Goal: Check status: Check status

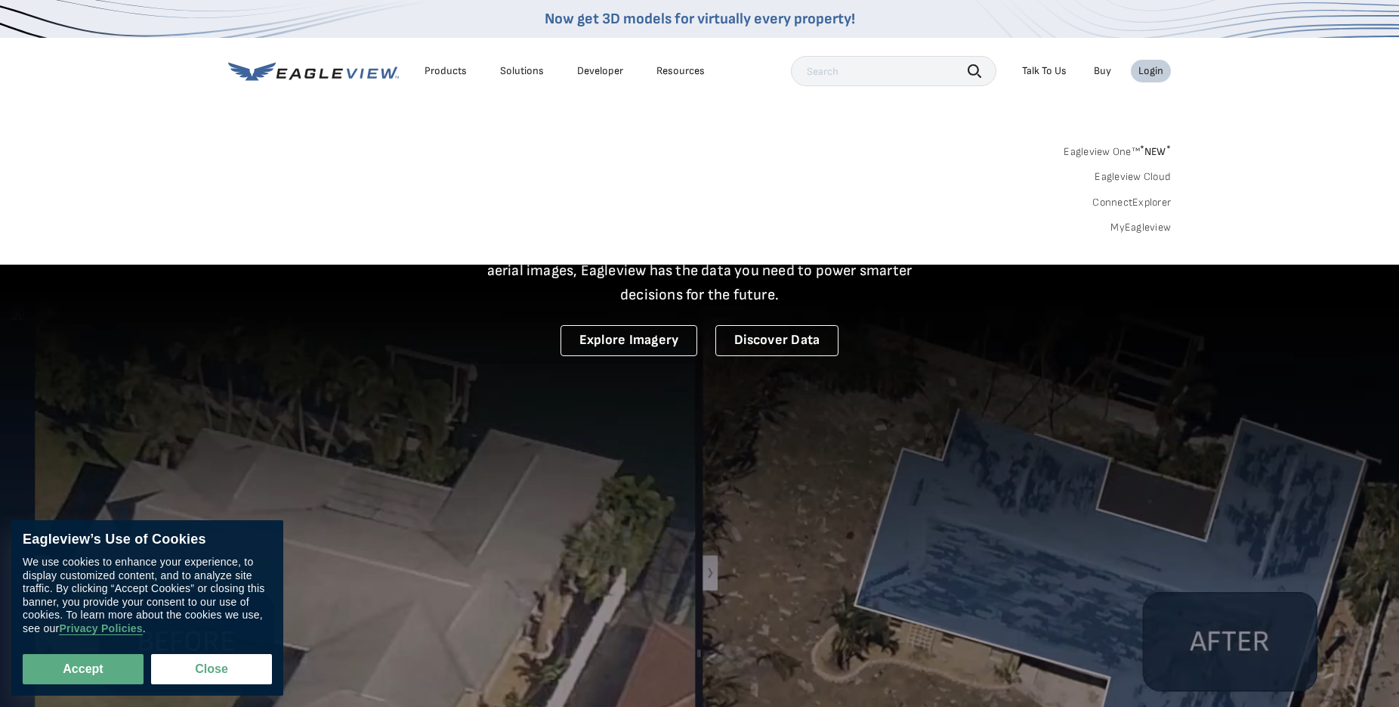
click at [1130, 221] on link "MyEagleview" at bounding box center [1141, 228] width 60 height 14
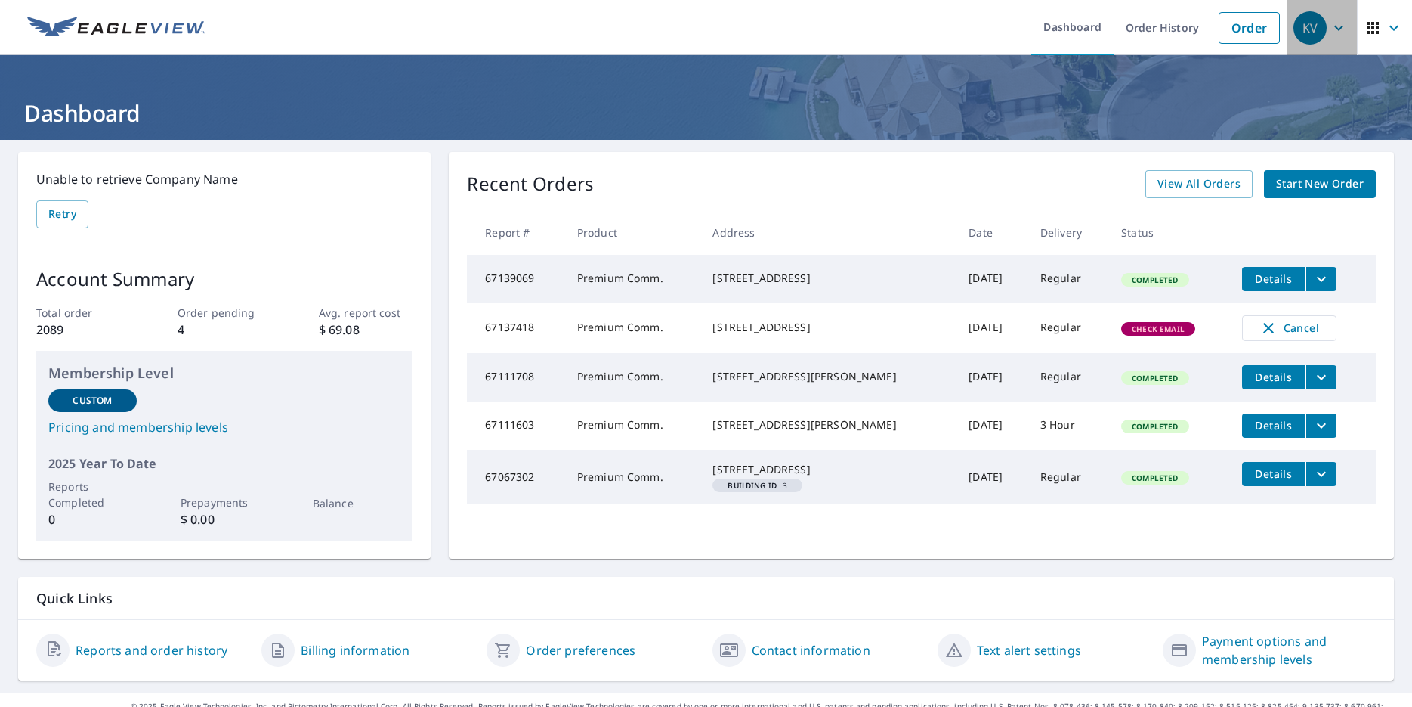
click at [1334, 32] on icon "button" at bounding box center [1339, 28] width 18 height 18
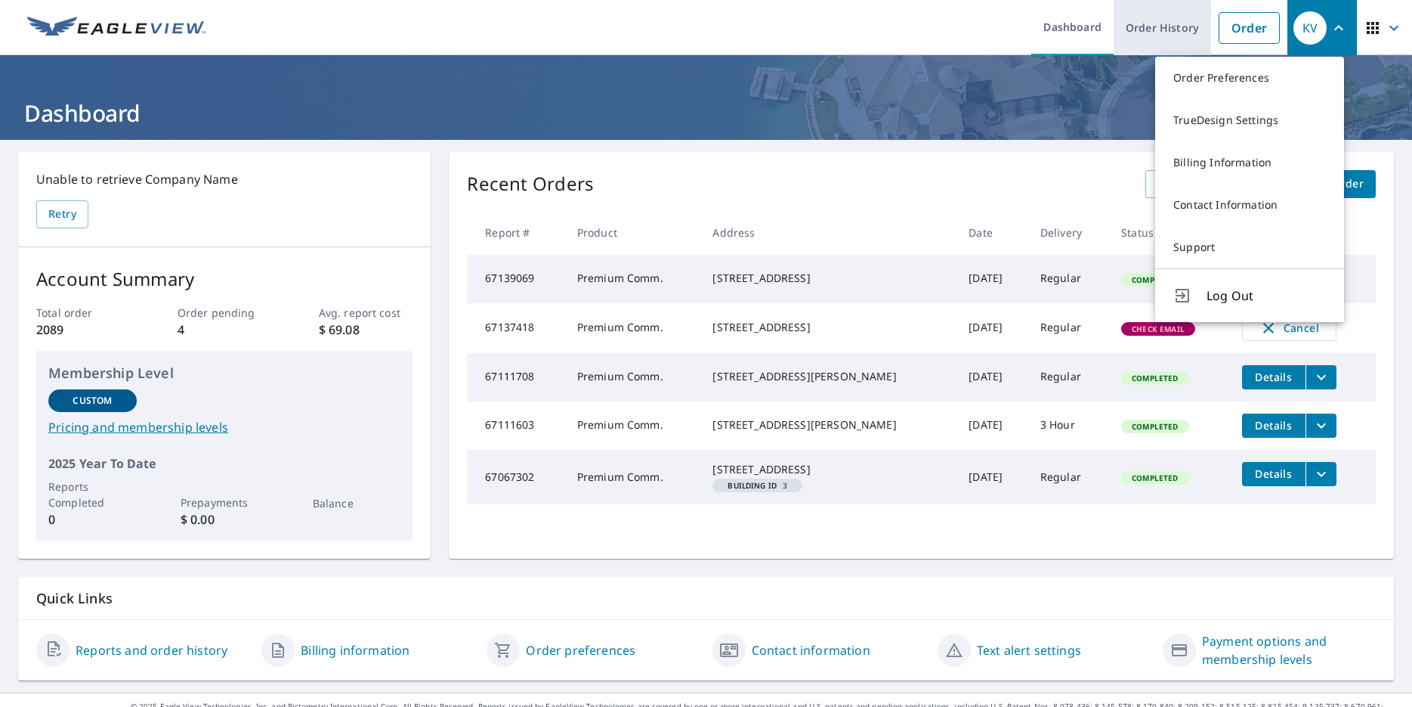
click at [1159, 31] on link "Order History" at bounding box center [1162, 27] width 97 height 55
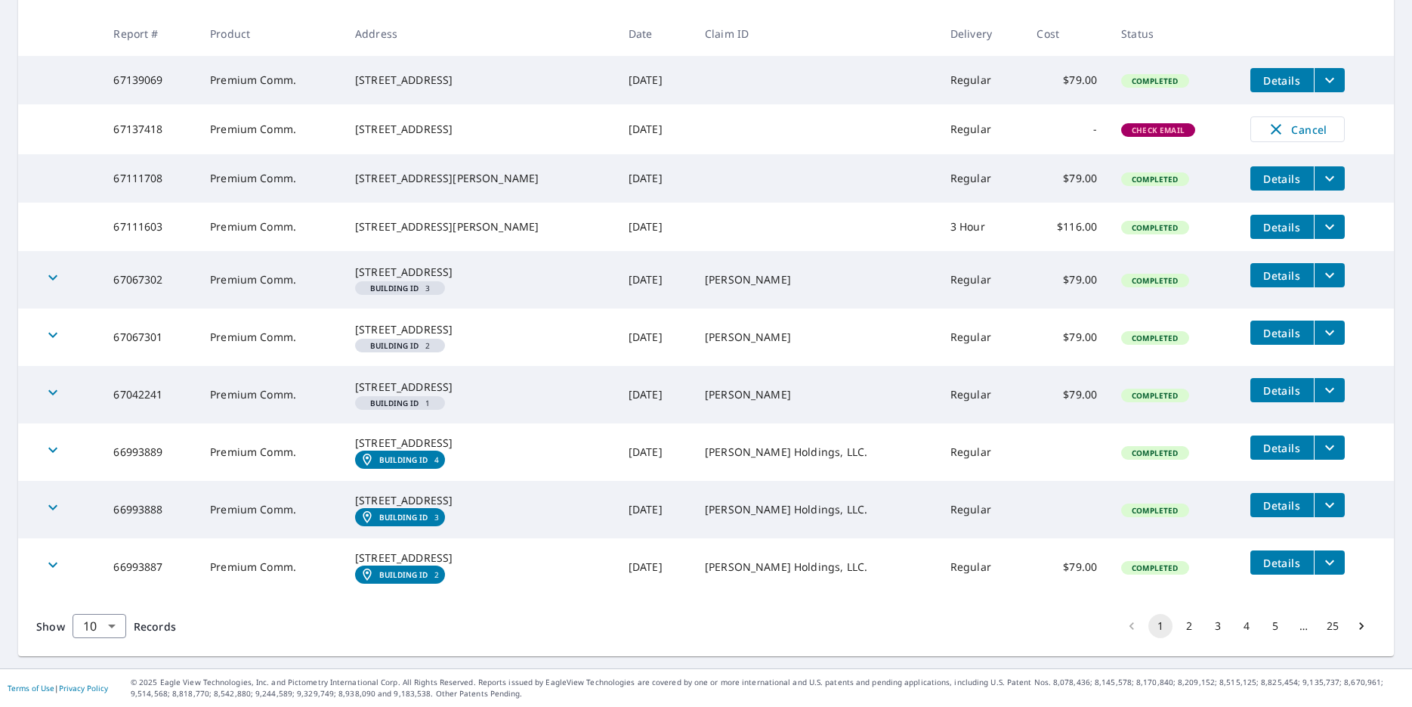
scroll to position [385, 0]
click at [1179, 627] on button "2" at bounding box center [1189, 626] width 24 height 24
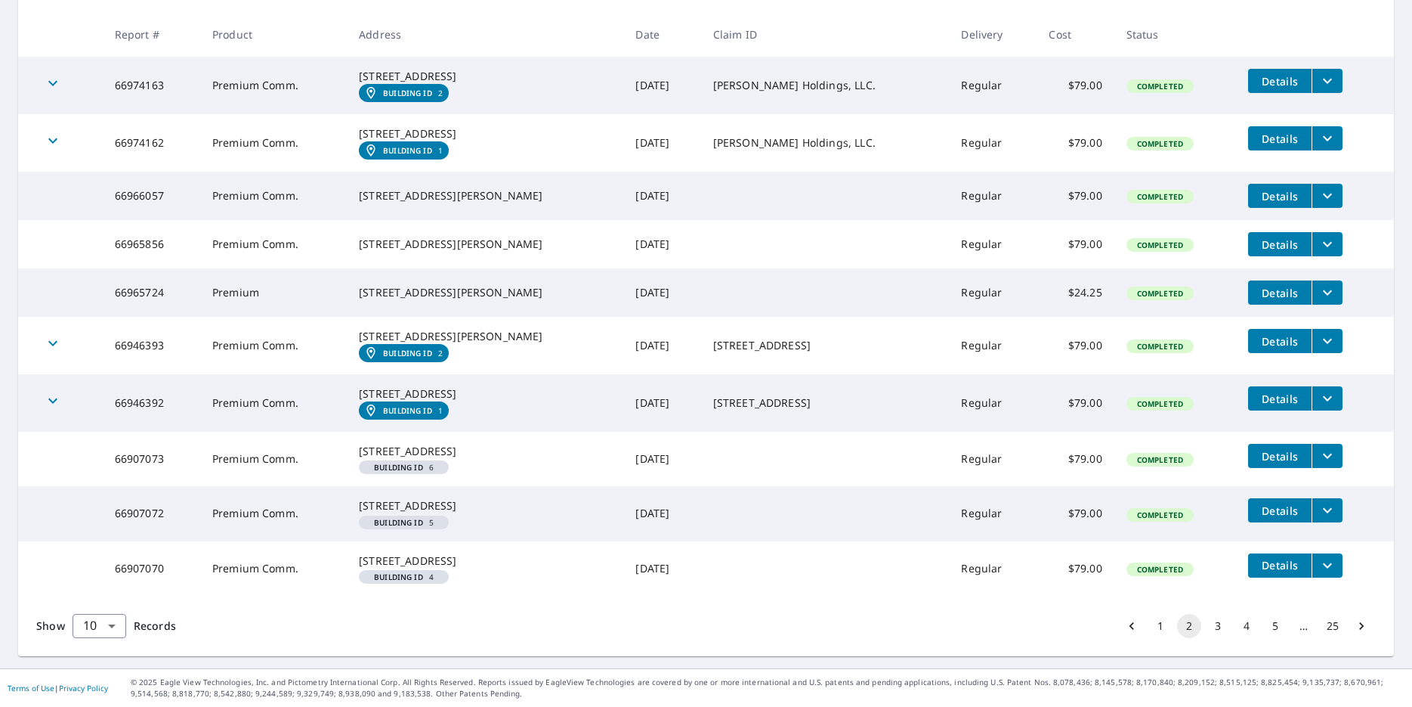
scroll to position [404, 0]
click at [1207, 625] on button "3" at bounding box center [1218, 626] width 24 height 24
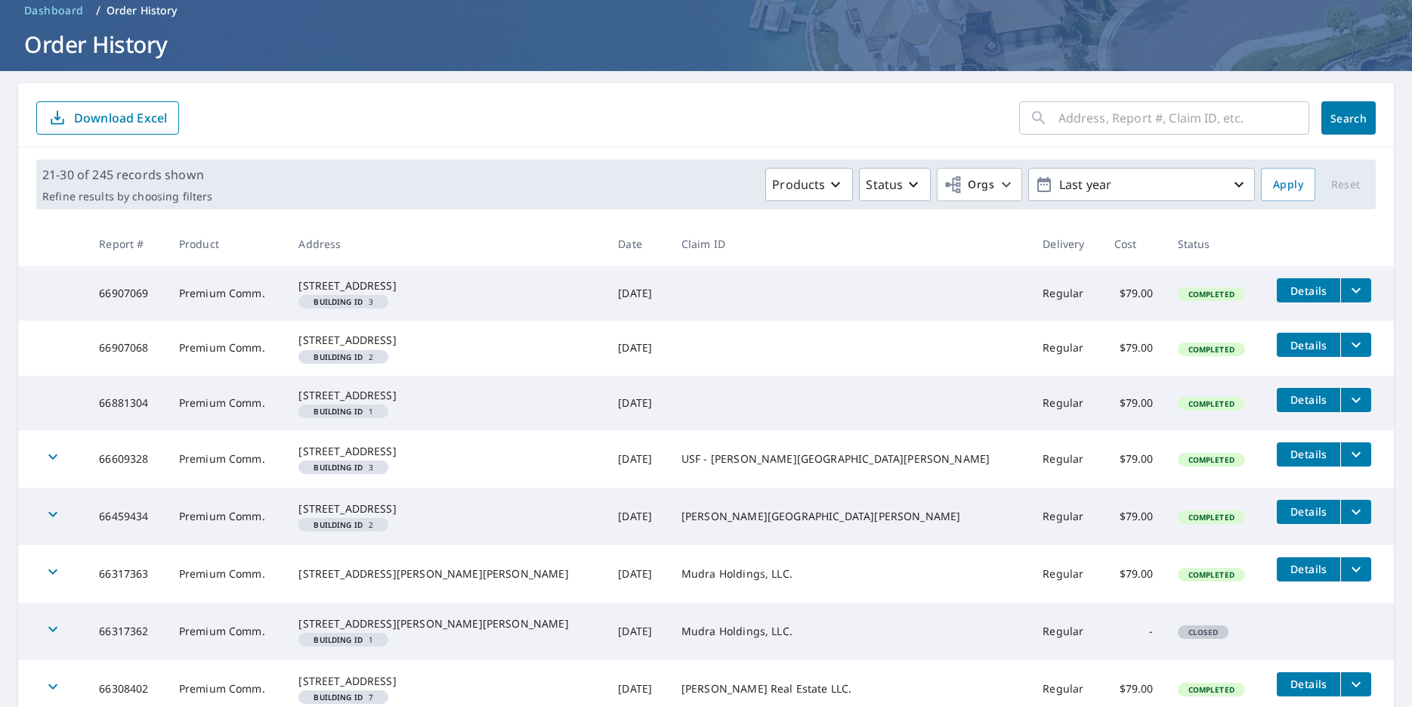
scroll to position [428, 0]
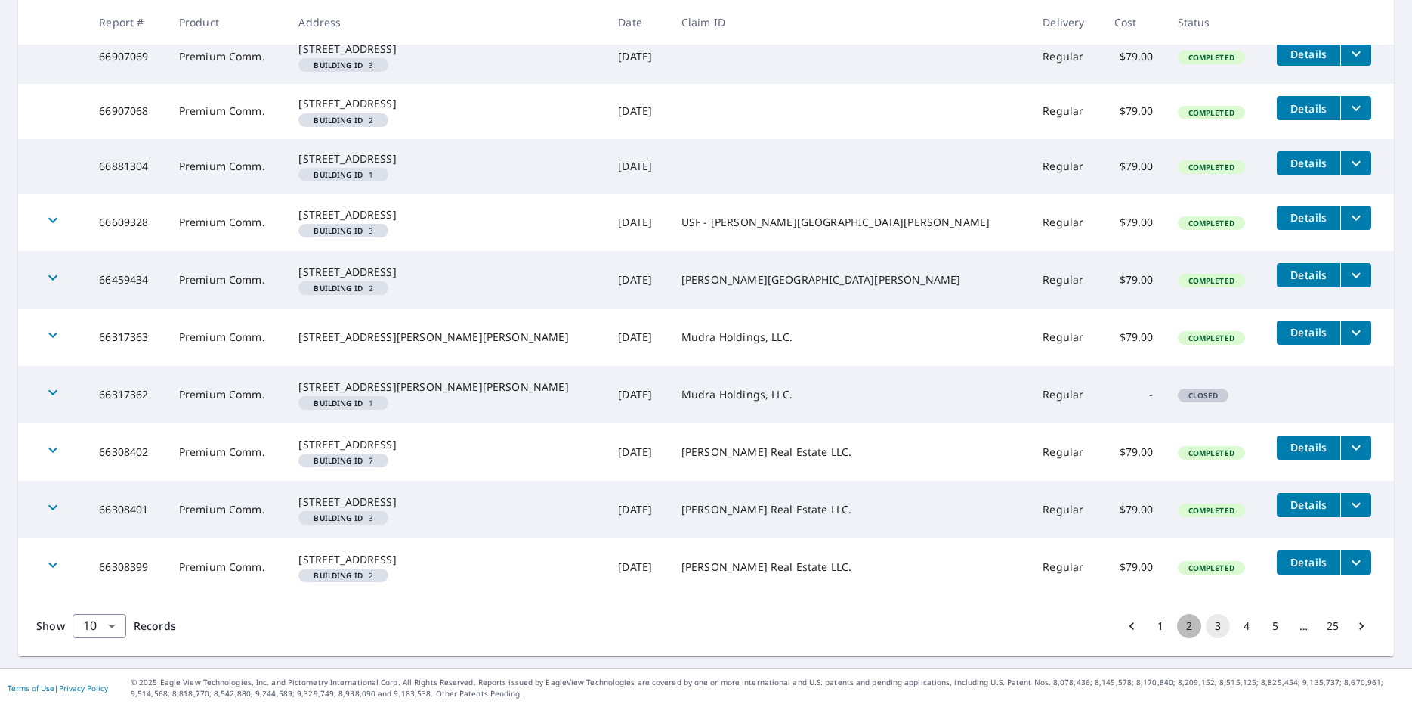
click at [1177, 627] on button "2" at bounding box center [1189, 626] width 24 height 24
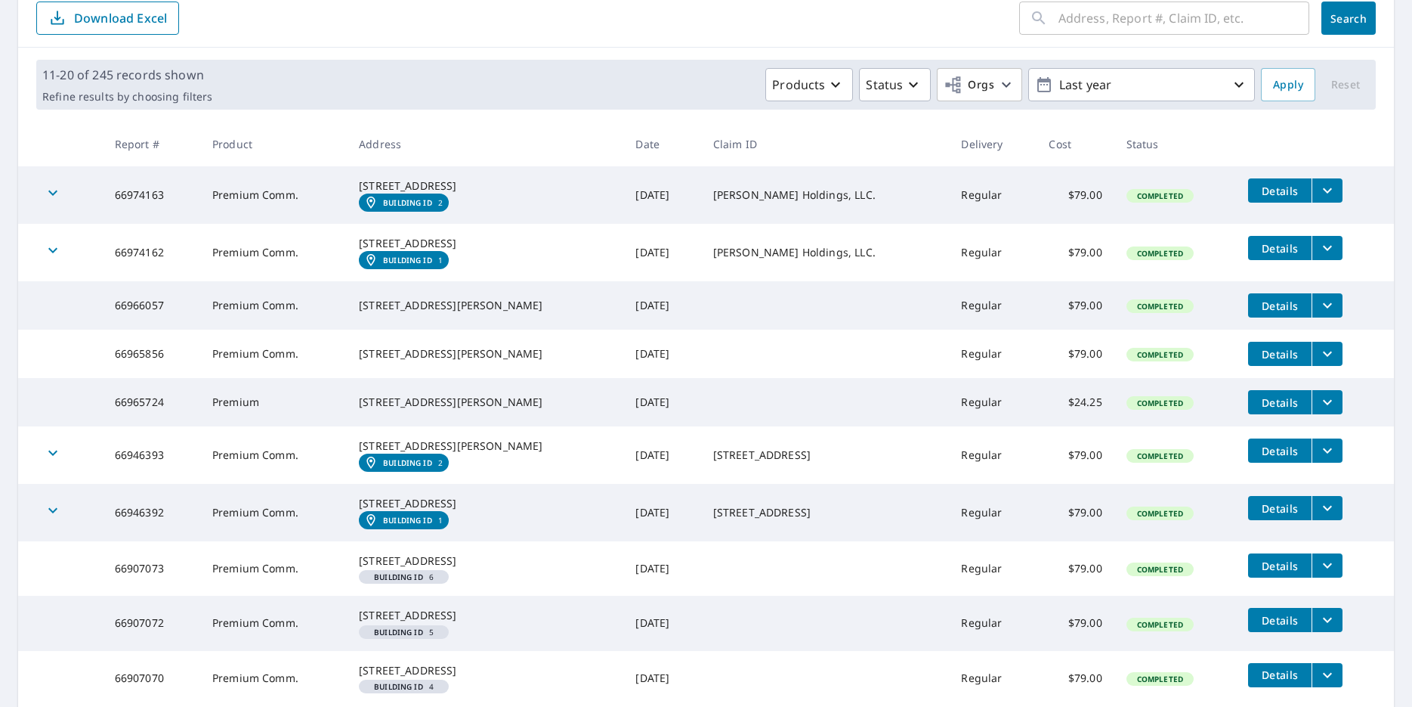
scroll to position [404, 0]
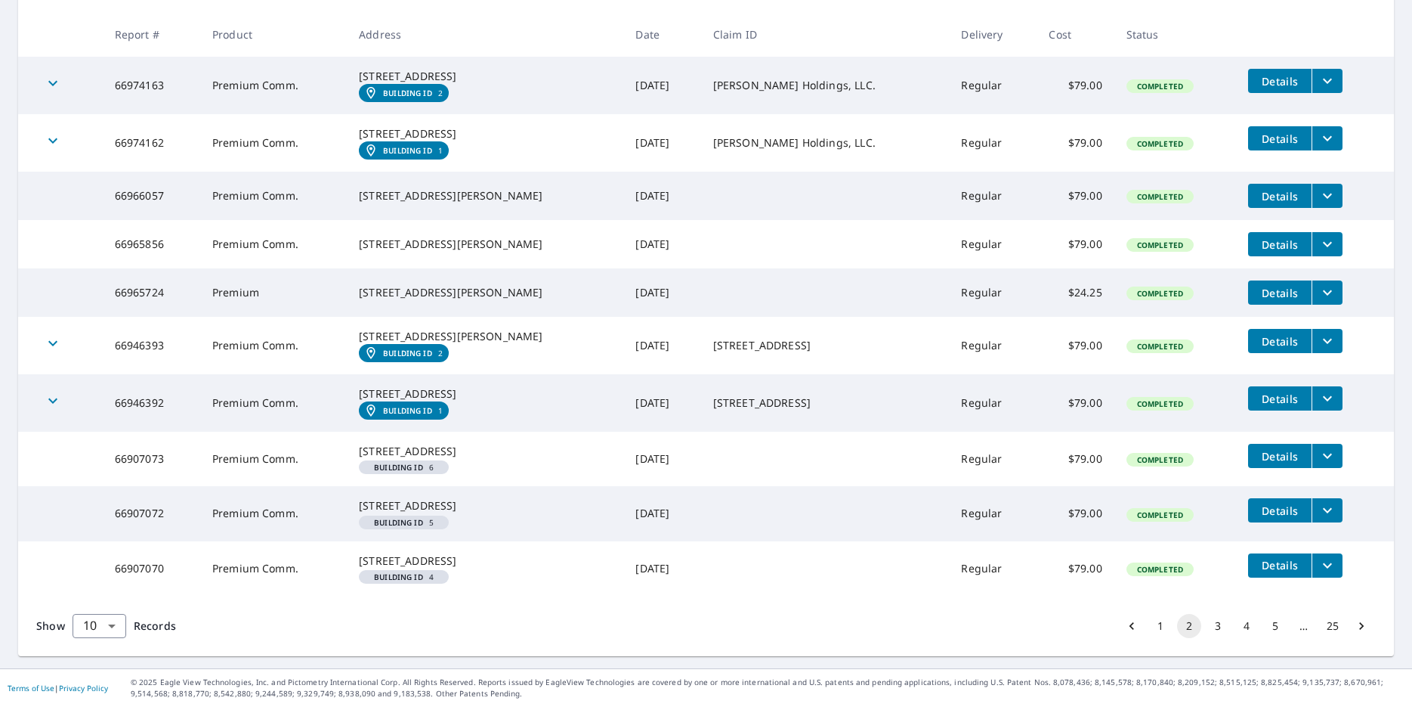
drag, startPoint x: 476, startPoint y: 280, endPoint x: 358, endPoint y: 273, distance: 118.1
click at [358, 317] on td "2014 Morrie Ave Cheyenne, WY 82001 Building ID 2" at bounding box center [485, 345] width 277 height 57
copy div "Cheyenne, WY 82001"
drag, startPoint x: 857, startPoint y: 280, endPoint x: 707, endPoint y: 279, distance: 149.6
click at [701, 317] on td "909 E 21st St Cheyenne, WY 82001" at bounding box center [825, 345] width 249 height 57
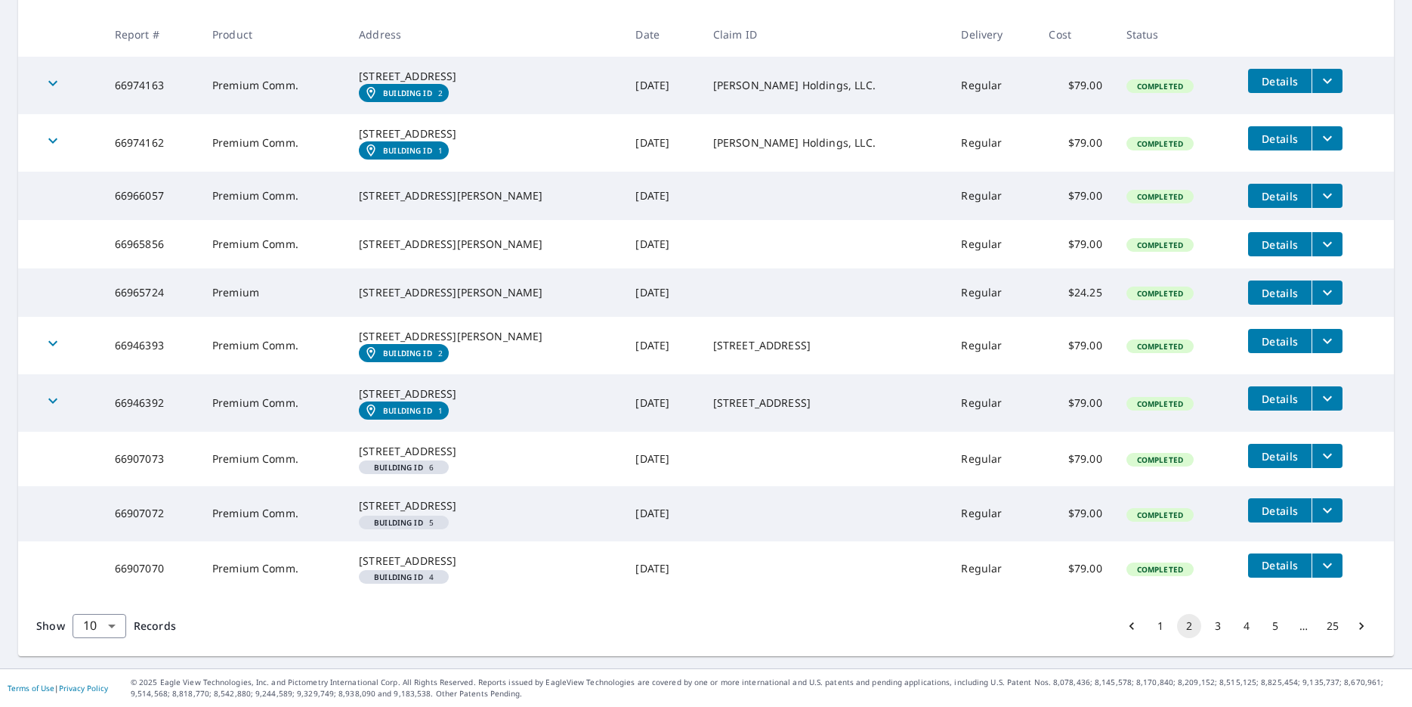
copy td "909 E 21st St Cheyenne, WY 82001"
drag, startPoint x: 449, startPoint y: 215, endPoint x: 345, endPoint y: 203, distance: 104.1
click at [345, 268] on tr "66965724 Premium 718 Gorrell St Greensboro, NC 27406 Aug 15, 2025 Regular $24.2…" at bounding box center [706, 292] width 1376 height 48
click at [1149, 625] on button "1" at bounding box center [1161, 626] width 24 height 24
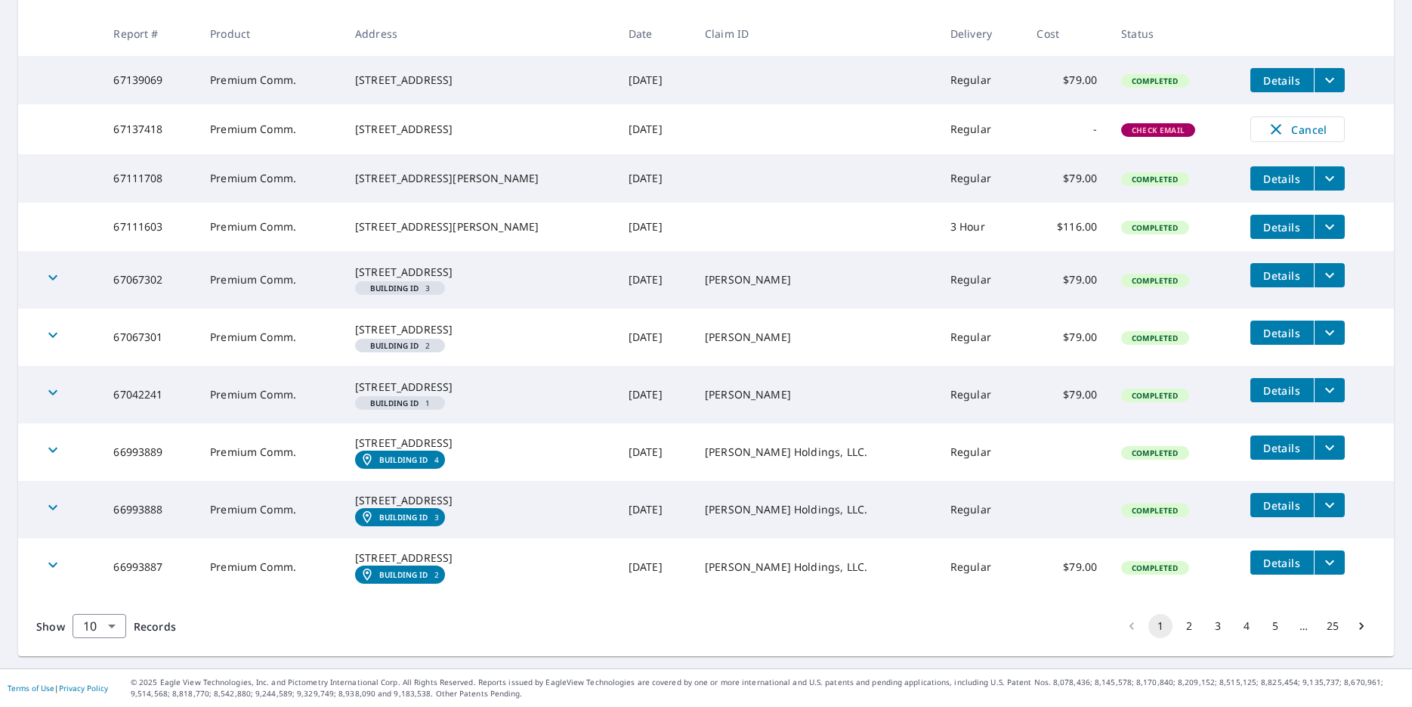
scroll to position [385, 0]
click at [1177, 623] on button "2" at bounding box center [1189, 626] width 24 height 24
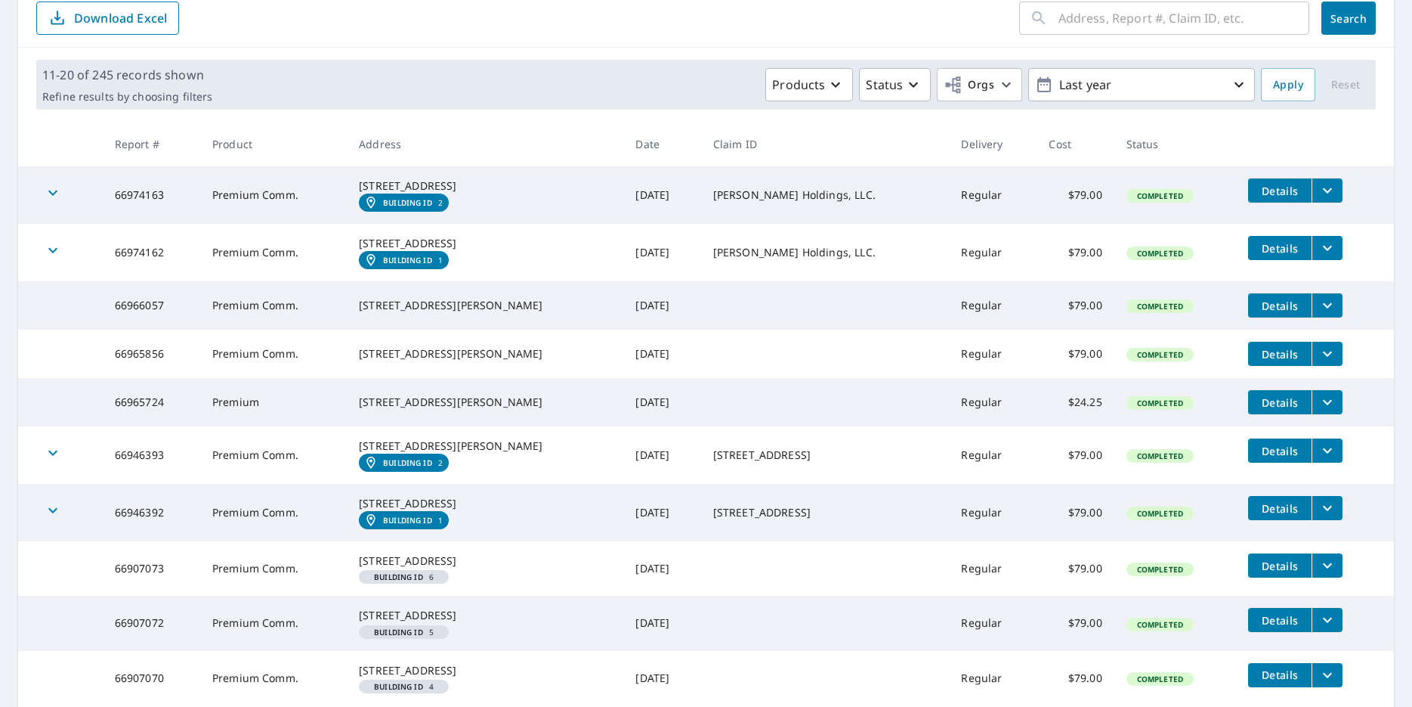
scroll to position [404, 0]
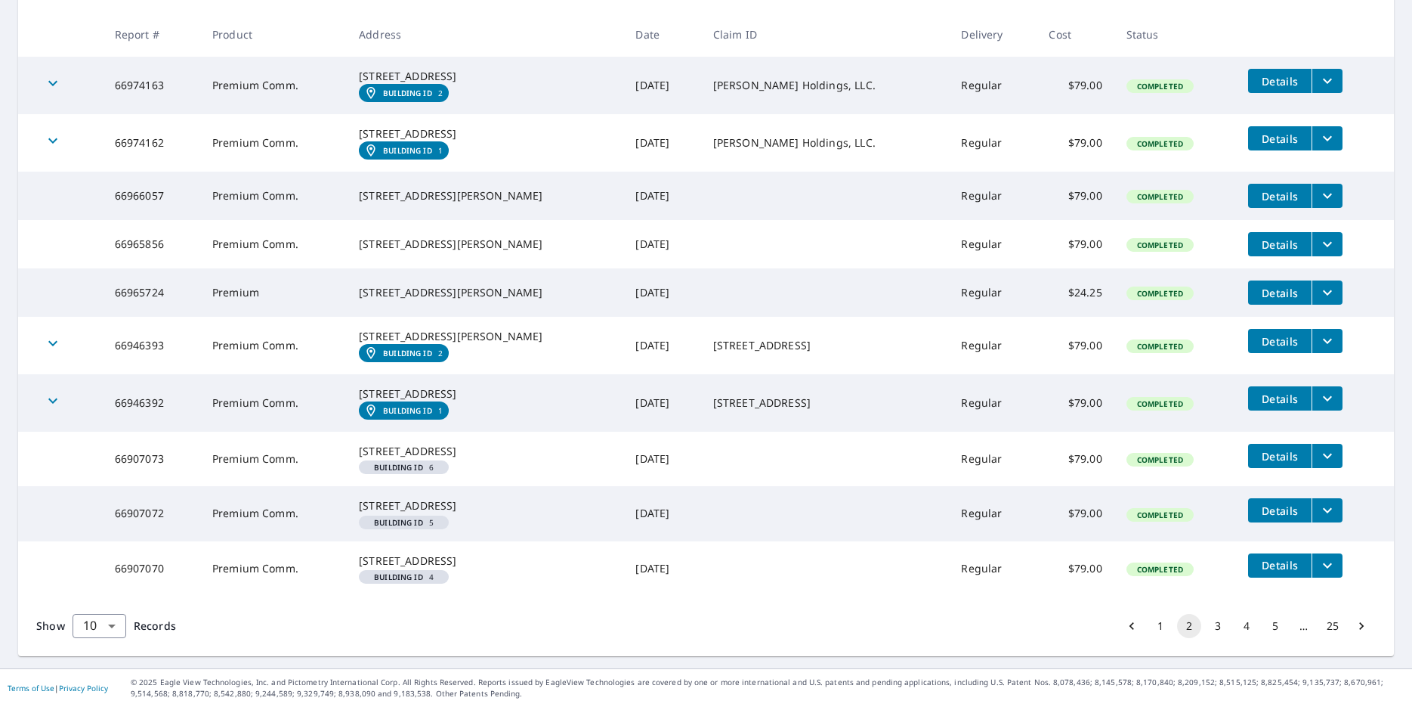
click at [1151, 622] on button "1" at bounding box center [1161, 626] width 24 height 24
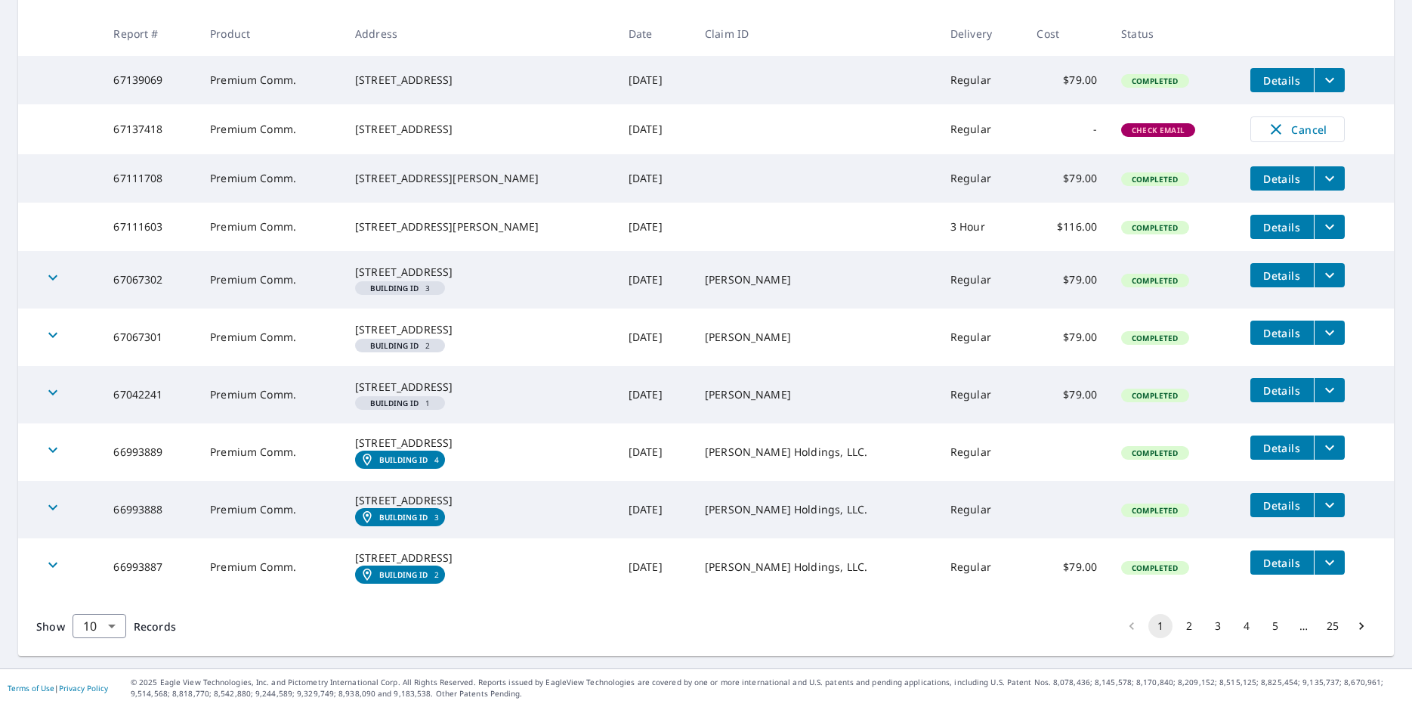
scroll to position [385, 0]
click at [1182, 625] on button "2" at bounding box center [1189, 626] width 24 height 24
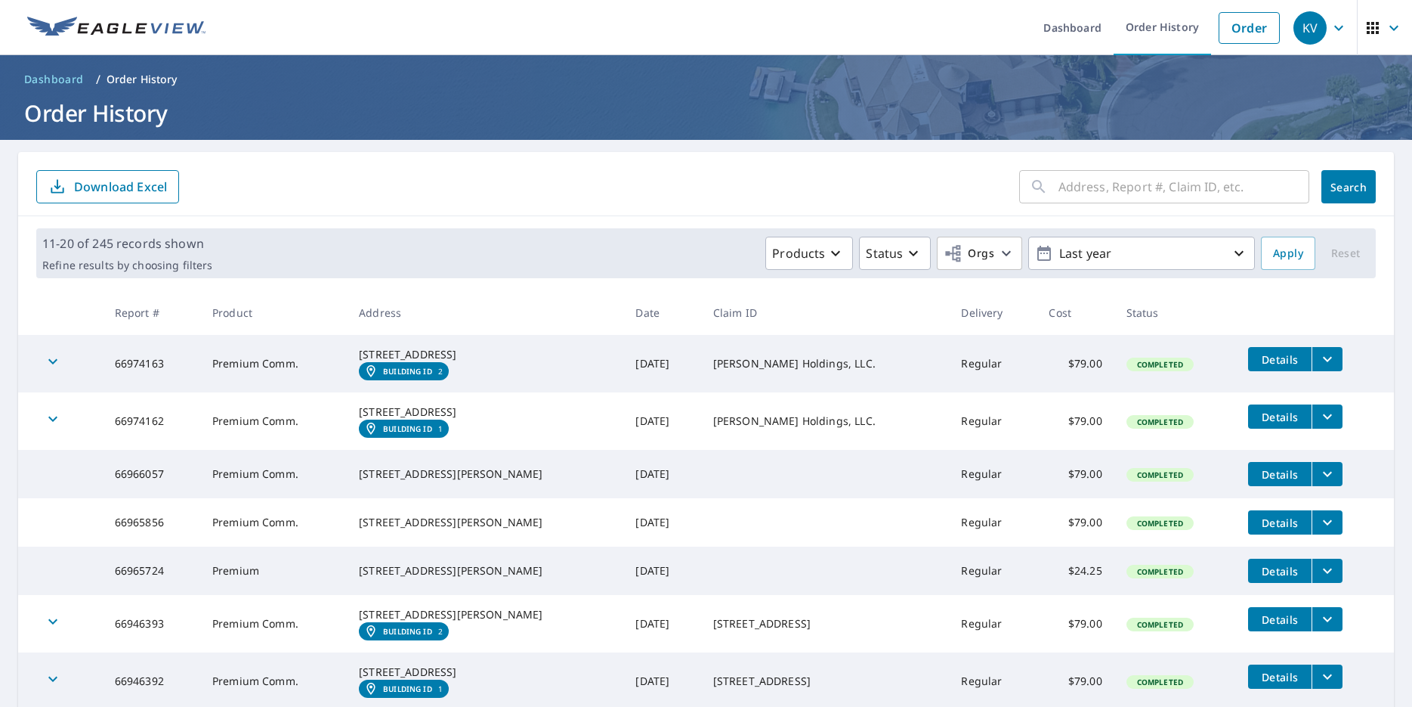
scroll to position [404, 0]
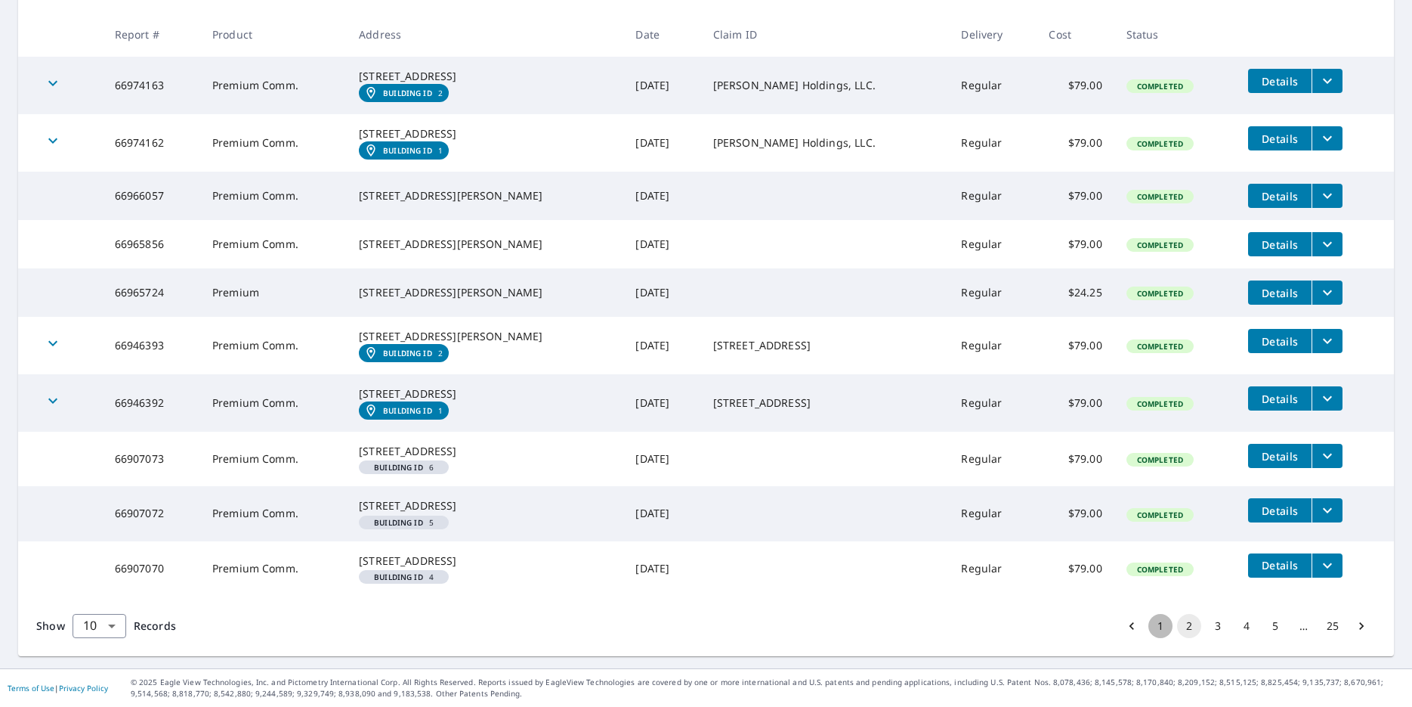
click at [1149, 626] on button "1" at bounding box center [1161, 626] width 24 height 24
